Goal: Transaction & Acquisition: Obtain resource

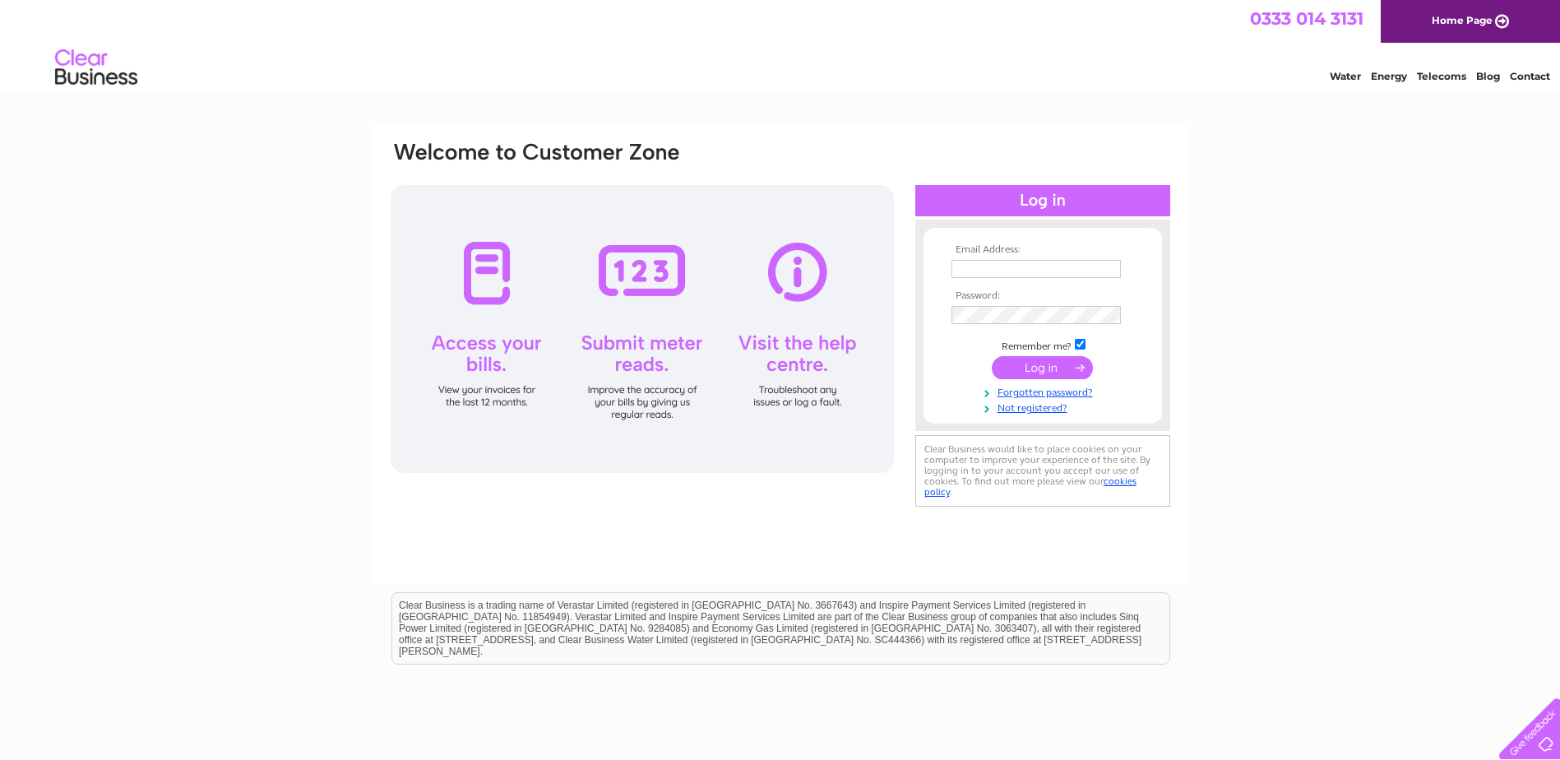
type input "malin-motor-bodies@live.co.uk"
click at [1059, 366] on input "submit" at bounding box center [1042, 367] width 101 height 23
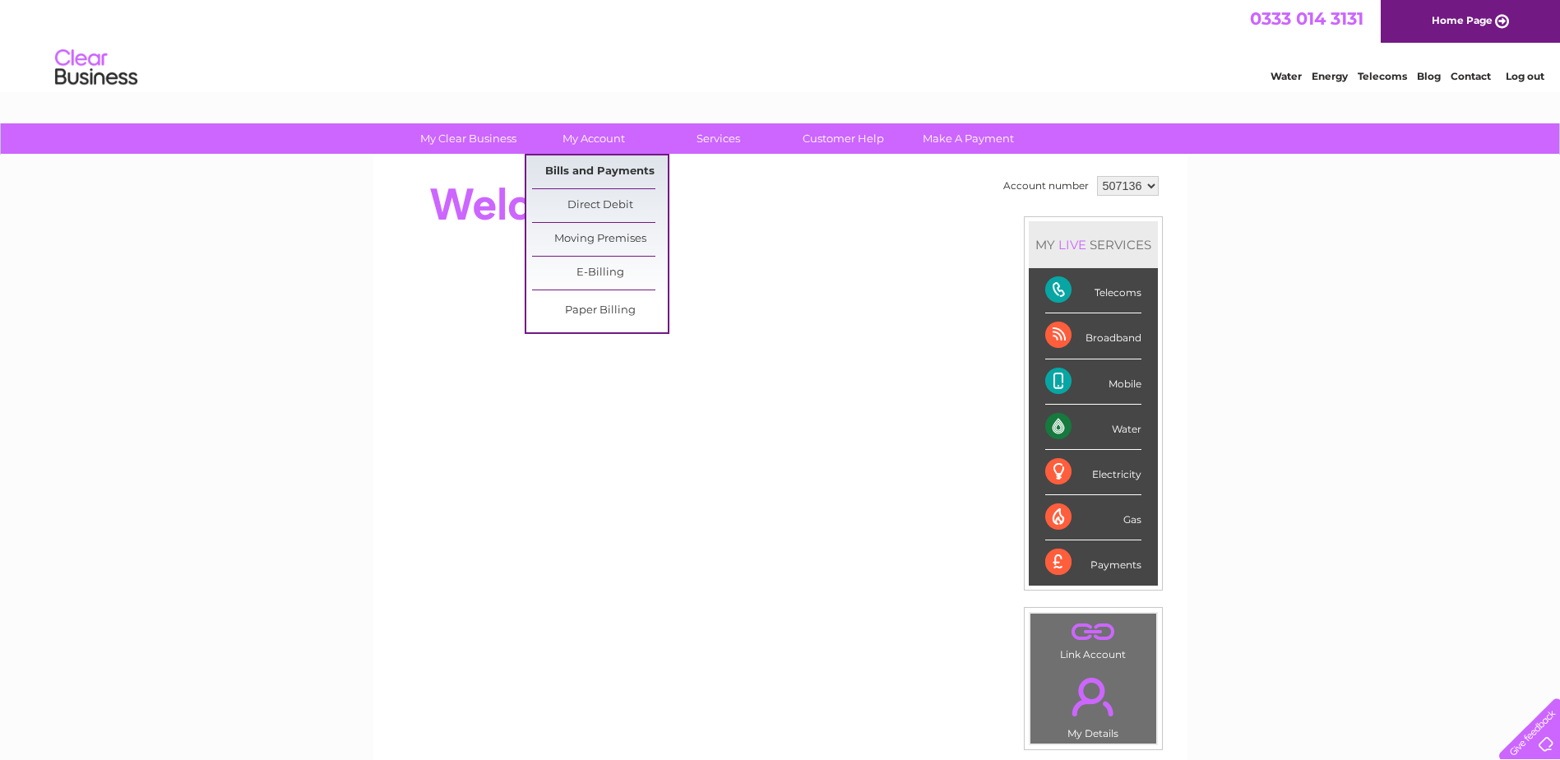
click at [604, 165] on link "Bills and Payments" at bounding box center [600, 171] width 136 height 33
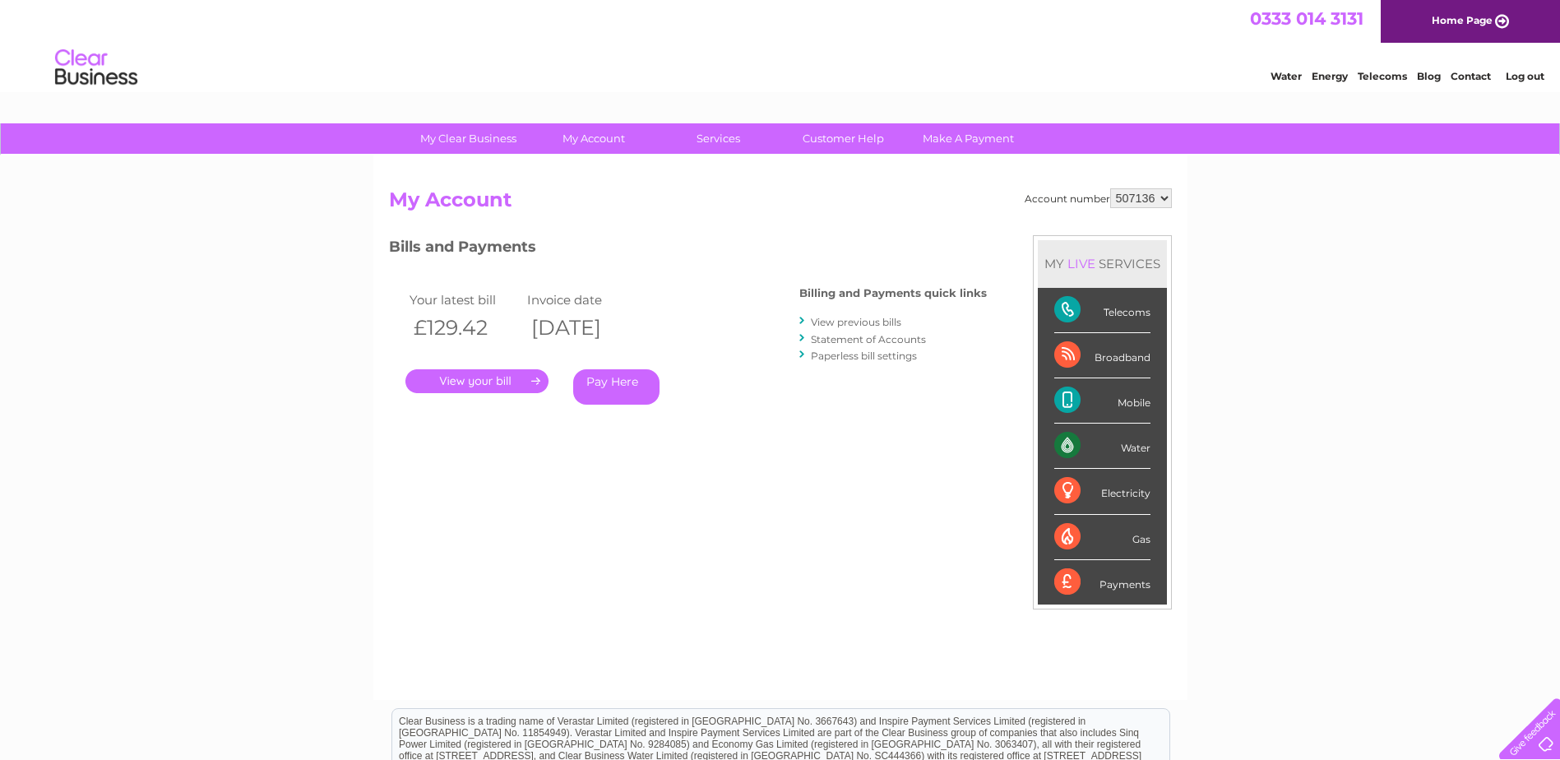
click at [465, 376] on link "." at bounding box center [476, 381] width 143 height 24
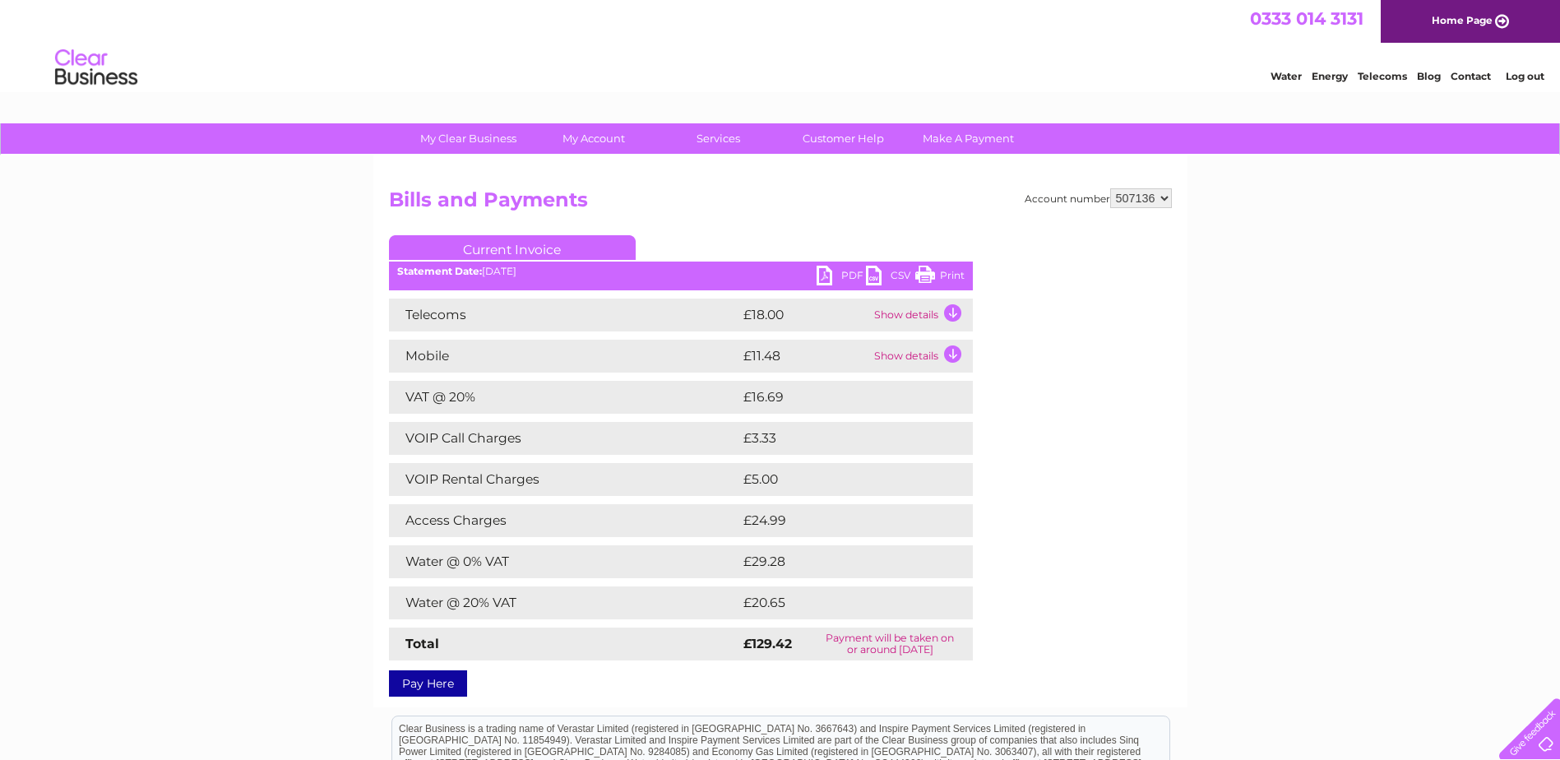
click at [951, 311] on td "Show details" at bounding box center [921, 315] width 103 height 33
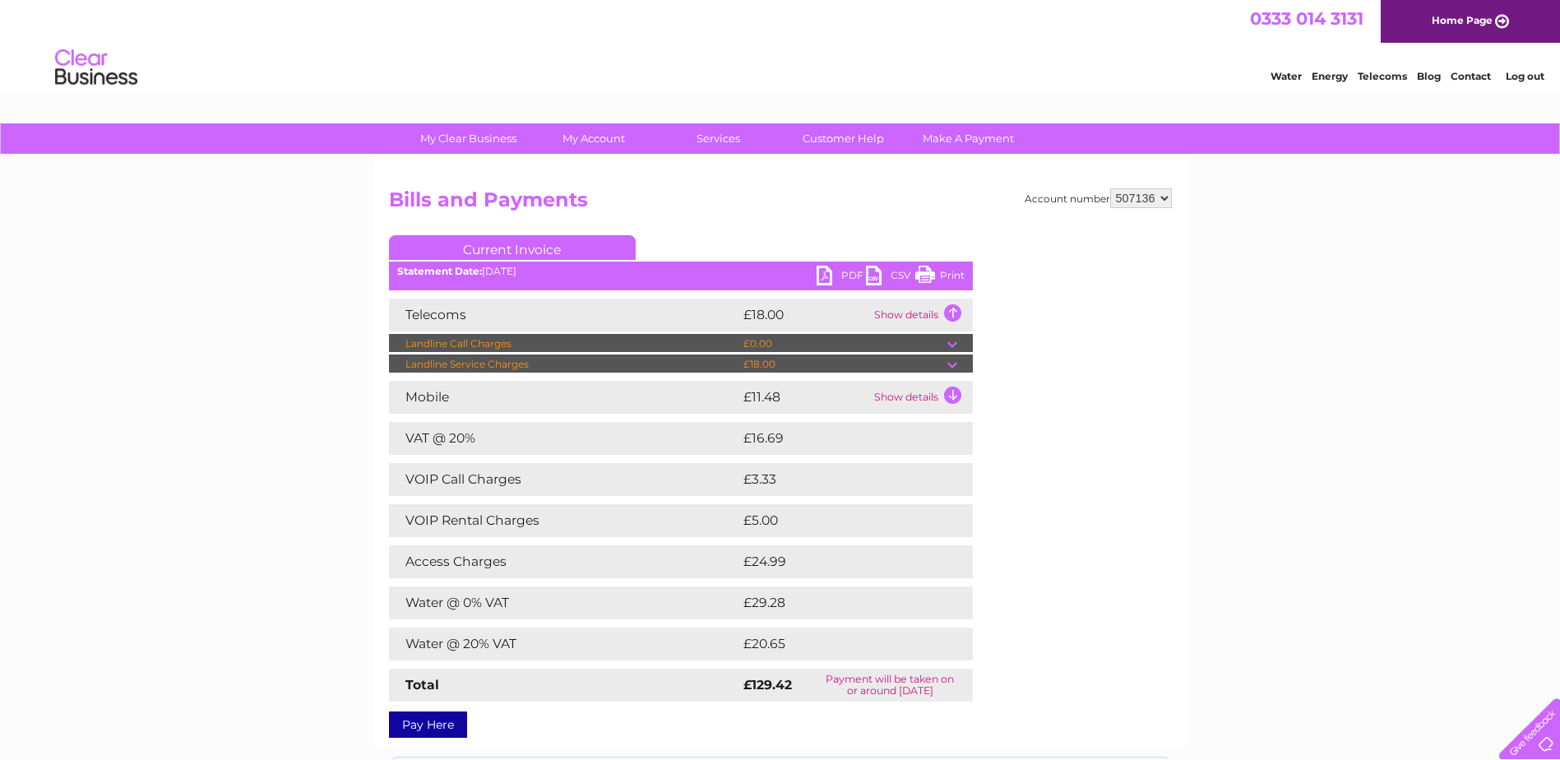
click at [951, 395] on td "Show details" at bounding box center [921, 397] width 103 height 33
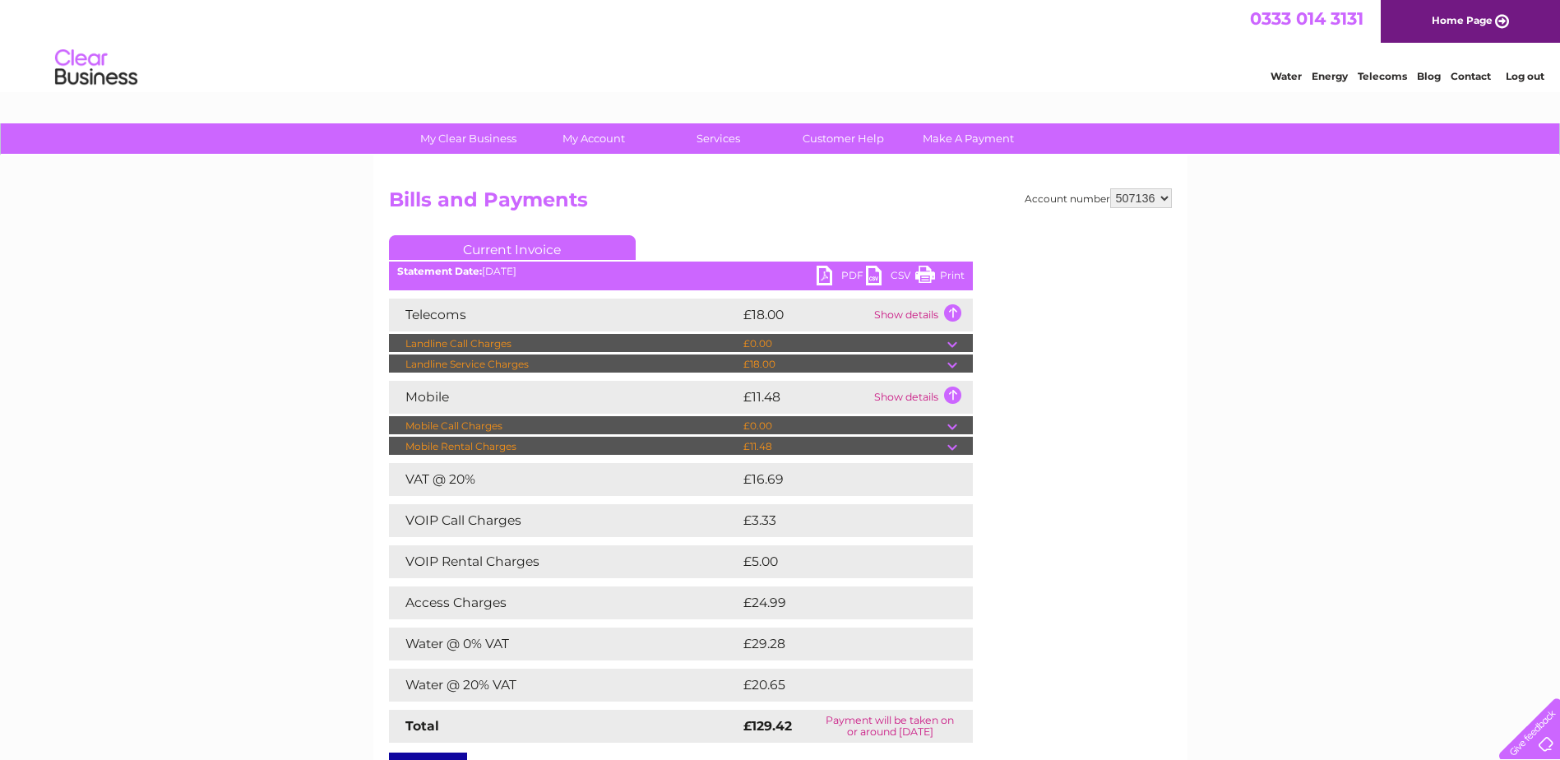
click at [951, 275] on link "Print" at bounding box center [939, 278] width 49 height 24
